Goal: Navigation & Orientation: Understand site structure

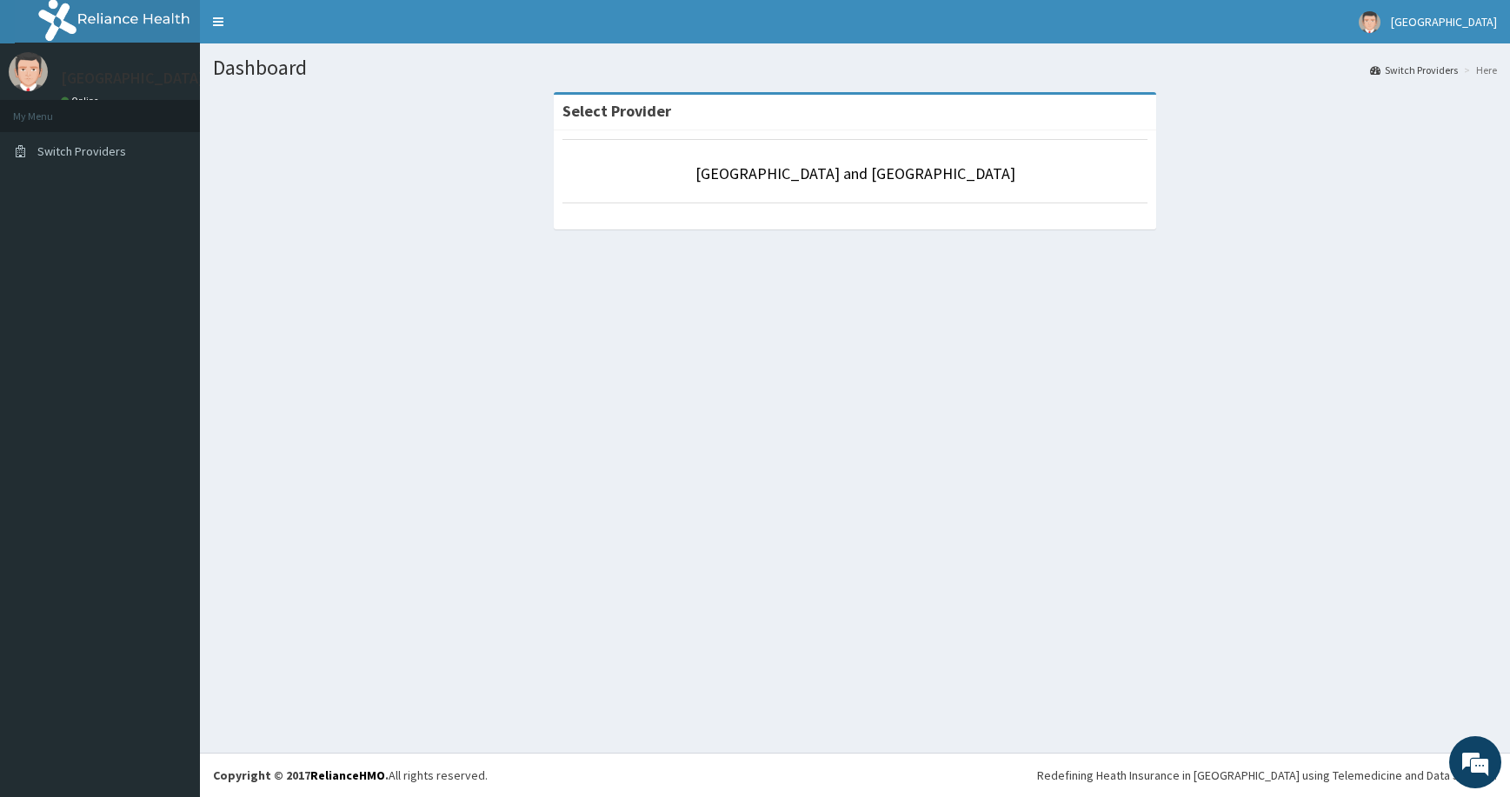
drag, startPoint x: 88, startPoint y: 87, endPoint x: 117, endPoint y: 101, distance: 31.9
click at [89, 86] on p "[GEOGRAPHIC_DATA]" at bounding box center [132, 78] width 143 height 16
click at [117, 101] on li "My Menu" at bounding box center [100, 116] width 200 height 32
click at [220, 12] on link "Toggle navigation" at bounding box center [218, 21] width 37 height 43
